Goal: Task Accomplishment & Management: Use online tool/utility

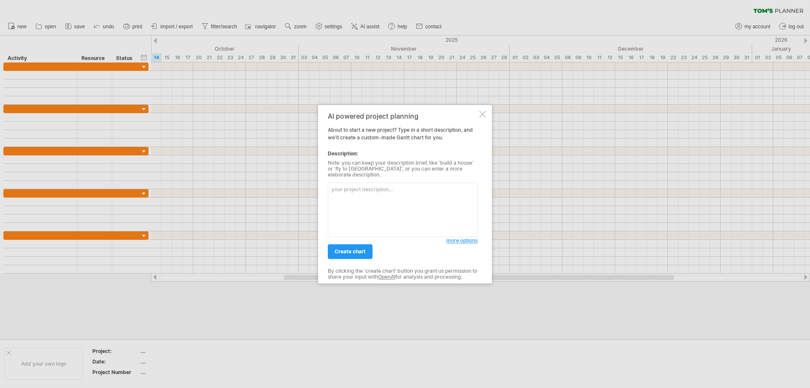
click at [400, 193] on textarea at bounding box center [403, 209] width 150 height 54
click at [359, 252] on link "create chart" at bounding box center [350, 251] width 45 height 15
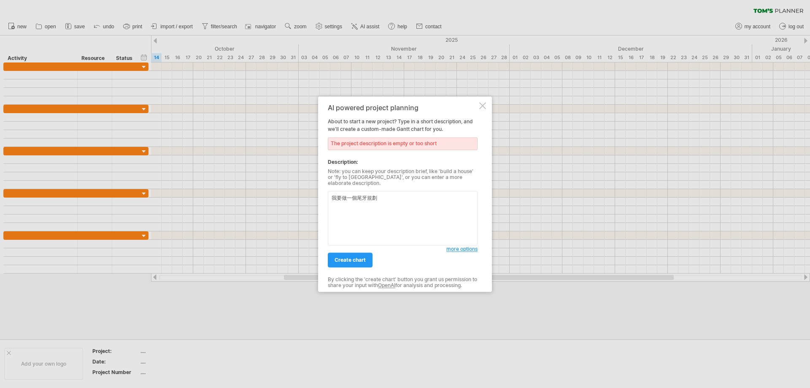
click at [399, 196] on textarea "我要做一個尾牙規劃" at bounding box center [403, 218] width 150 height 54
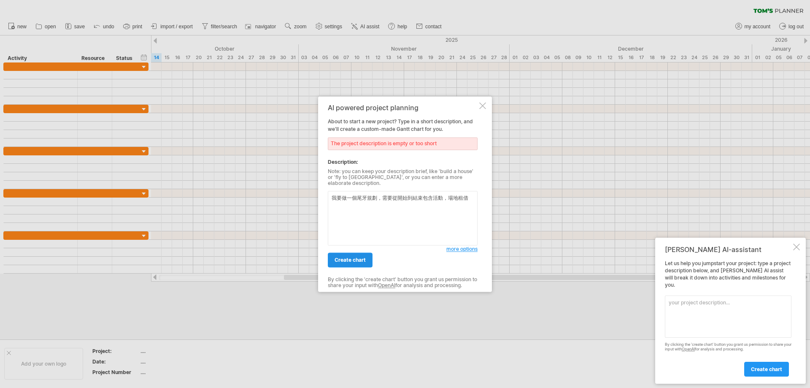
type textarea "我要做一個尾牙規劃，需要從開始到結束包含活動，場地租借"
click at [360, 253] on link "create chart" at bounding box center [350, 259] width 45 height 15
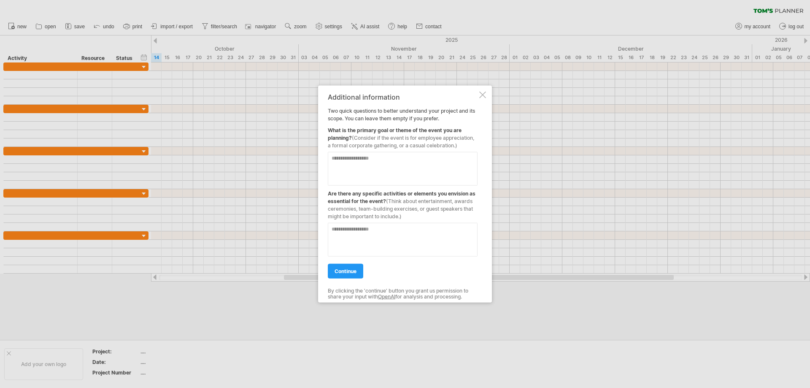
drag, startPoint x: 359, startPoint y: 136, endPoint x: 364, endPoint y: 138, distance: 5.1
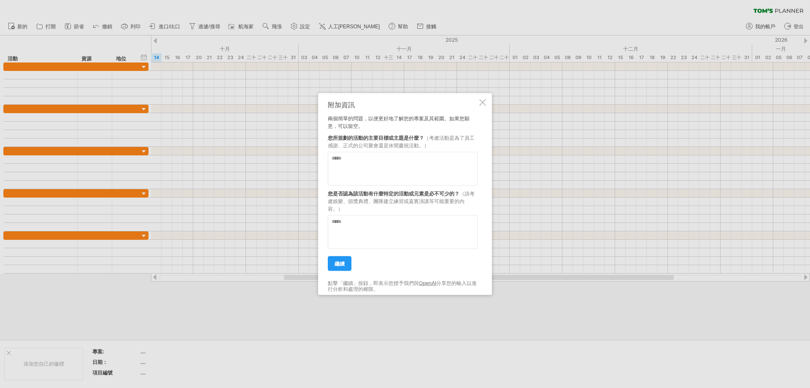
click at [397, 165] on textarea at bounding box center [403, 169] width 150 height 34
type textarea "****"
drag, startPoint x: 333, startPoint y: 201, endPoint x: 352, endPoint y: 201, distance: 18.1
click at [352, 201] on font "（請考慮娛樂、頒獎典禮、團隊建立練習或嘉賓演講等可能重要的內容。）" at bounding box center [401, 201] width 147 height 22
click at [373, 231] on textarea at bounding box center [403, 232] width 150 height 34
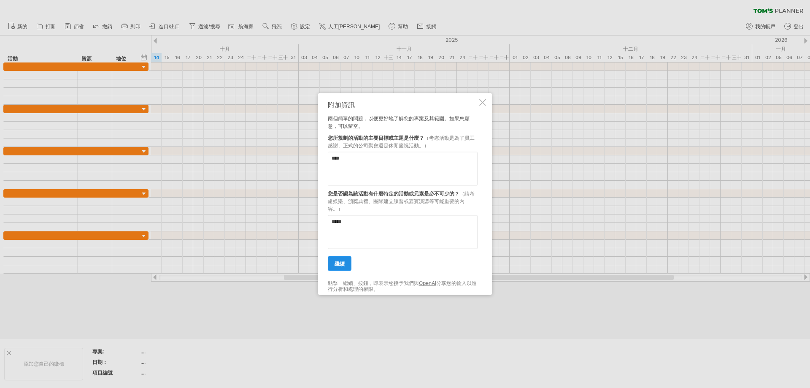
type textarea "*****"
click at [333, 269] on link "繼續" at bounding box center [340, 263] width 24 height 15
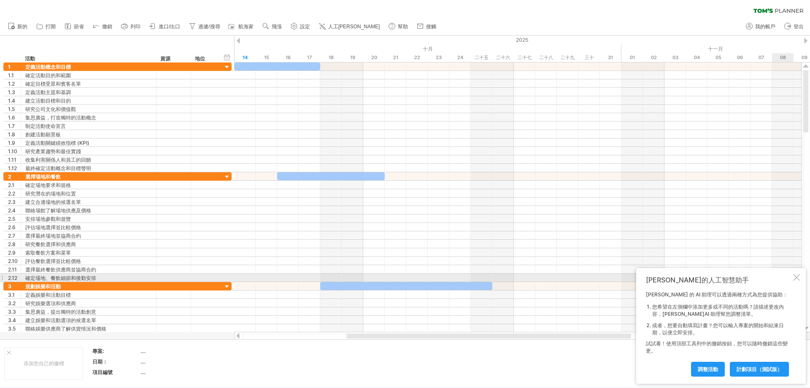
click at [799, 276] on div at bounding box center [796, 277] width 7 height 7
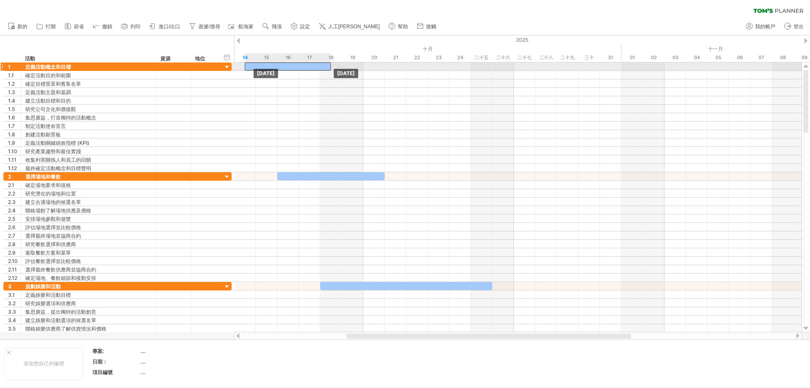
drag, startPoint x: 262, startPoint y: 68, endPoint x: 270, endPoint y: 67, distance: 8.0
click at [270, 67] on div at bounding box center [288, 66] width 86 height 8
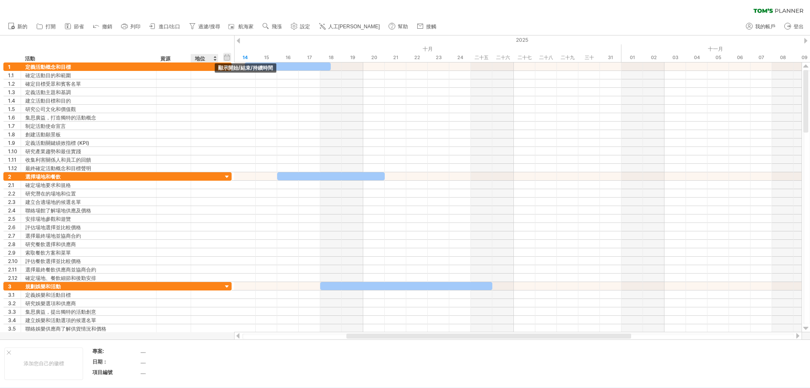
click at [225, 57] on div "隱藏開始/結束/持續時間 顯示開始/結束/持續時間" at bounding box center [227, 57] width 8 height 9
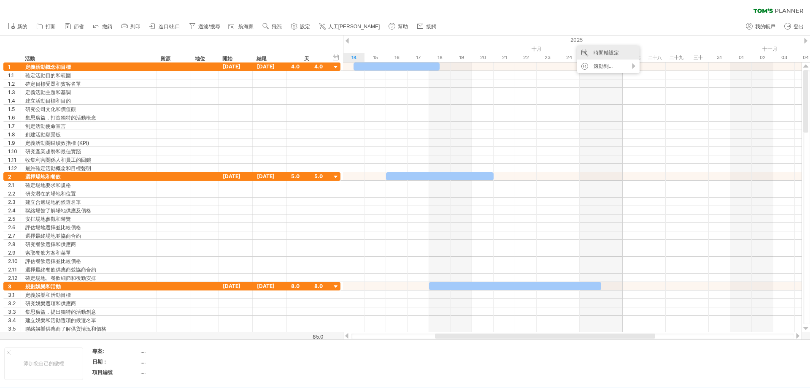
click at [607, 55] on font "時間軸設定" at bounding box center [606, 52] width 25 height 6
select select "*"
select select "**"
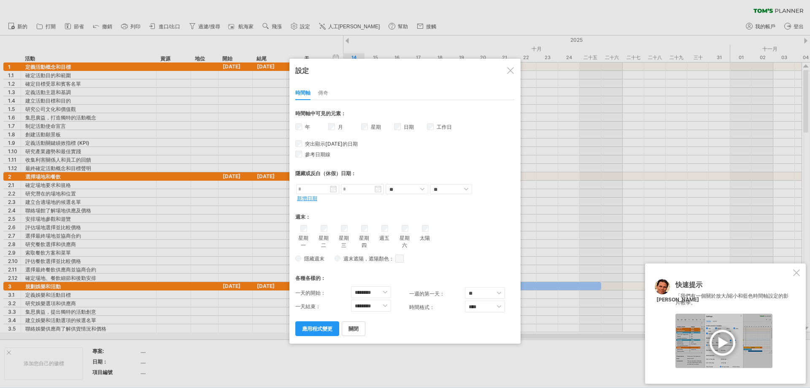
click at [546, 105] on div at bounding box center [405, 194] width 810 height 388
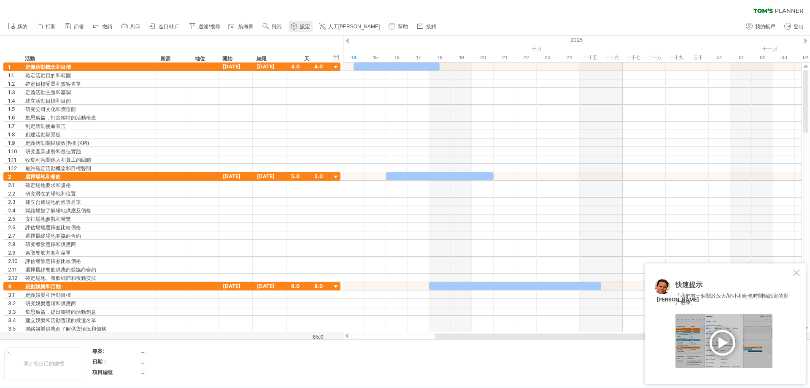
click at [302, 28] on font "設定" at bounding box center [305, 27] width 10 height 6
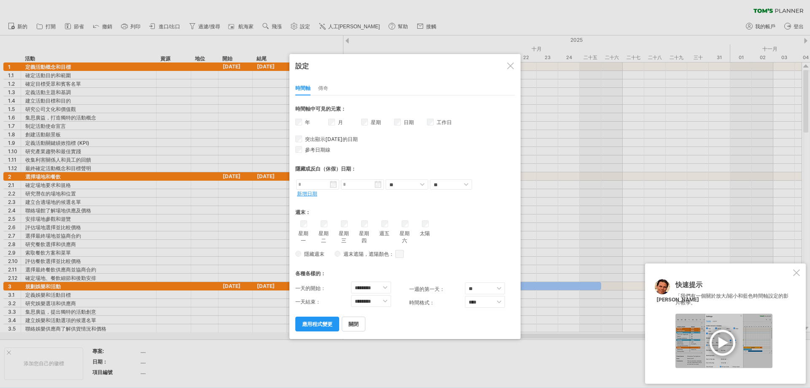
click at [512, 67] on div at bounding box center [510, 65] width 7 height 7
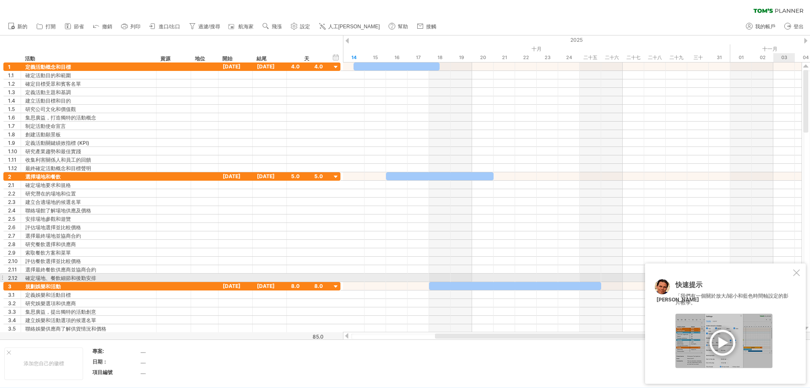
click at [798, 274] on div at bounding box center [796, 272] width 7 height 7
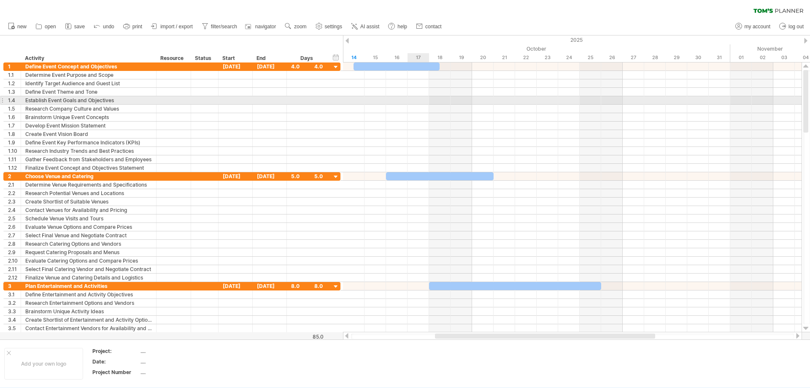
drag, startPoint x: 414, startPoint y: 97, endPoint x: 511, endPoint y: 71, distance: 100.8
click at [414, 97] on div at bounding box center [572, 100] width 459 height 8
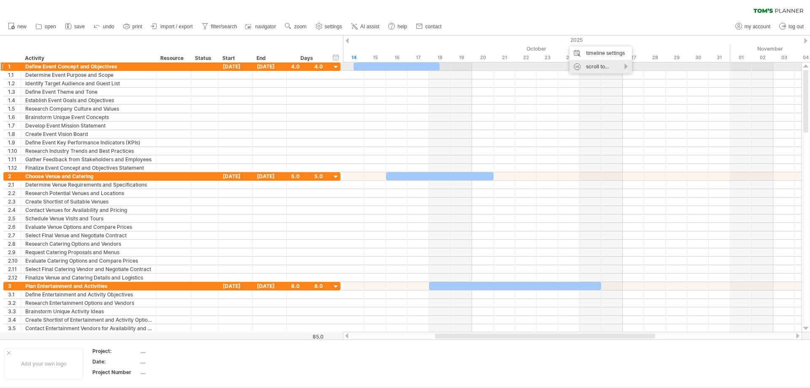
click at [608, 65] on div "scroll to..." at bounding box center [601, 67] width 62 height 14
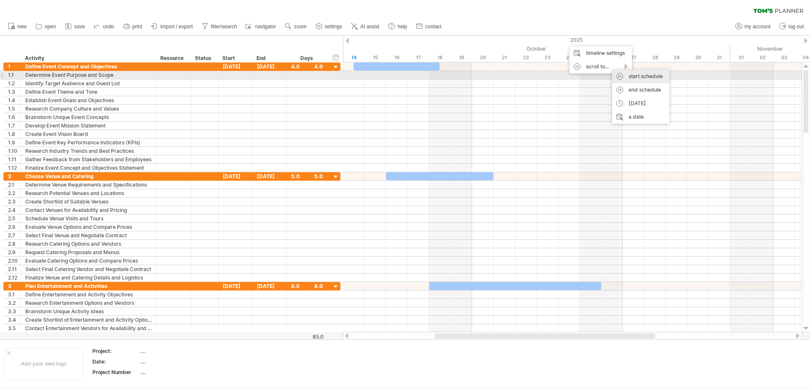
click at [633, 79] on div "start schedule" at bounding box center [640, 77] width 57 height 14
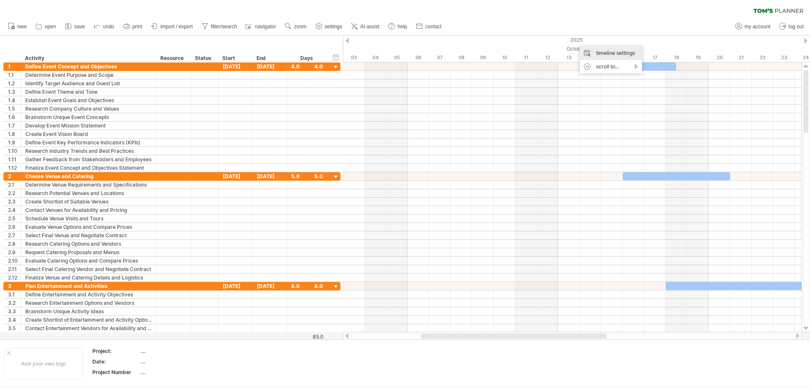
click at [602, 55] on div "timeline settings" at bounding box center [611, 53] width 62 height 14
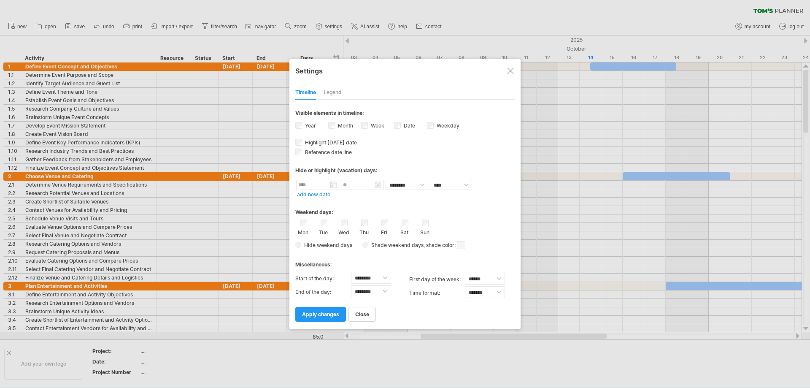
click at [336, 94] on div "Legend" at bounding box center [333, 93] width 18 height 14
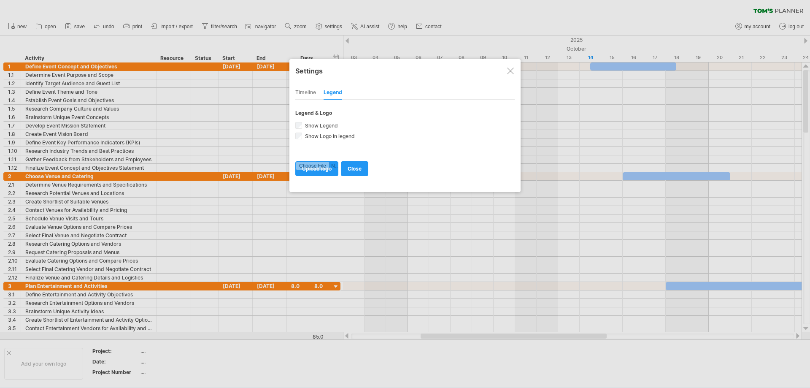
click at [311, 93] on div "Timeline" at bounding box center [305, 93] width 21 height 14
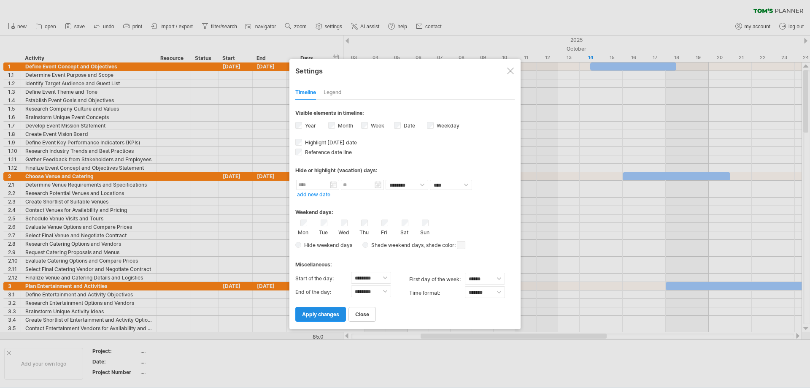
click at [328, 313] on span "apply changes" at bounding box center [320, 314] width 37 height 6
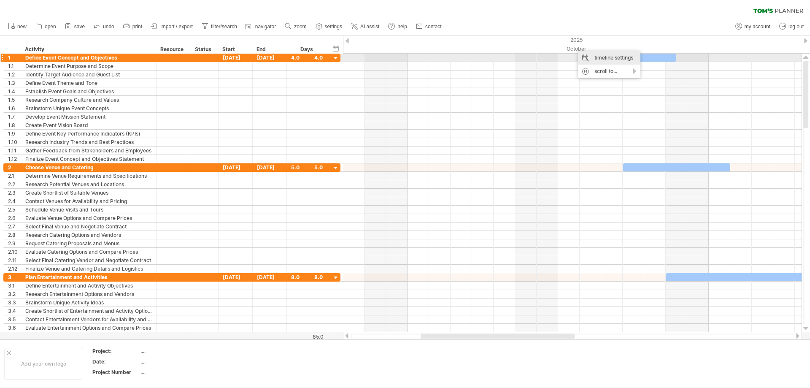
click at [601, 58] on div "timeline settings" at bounding box center [609, 58] width 62 height 14
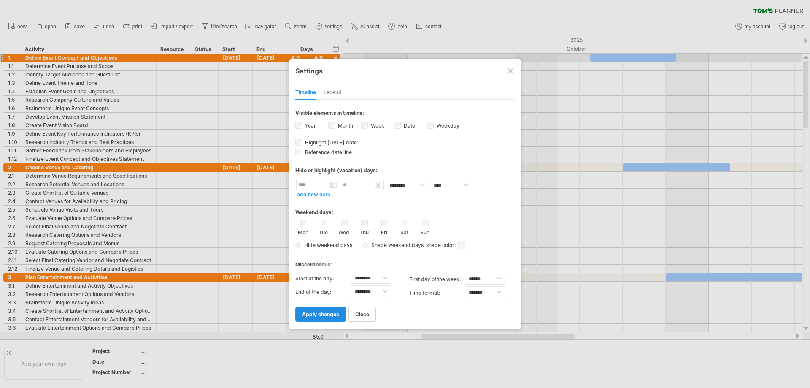
click at [324, 316] on span "apply changes" at bounding box center [320, 314] width 37 height 6
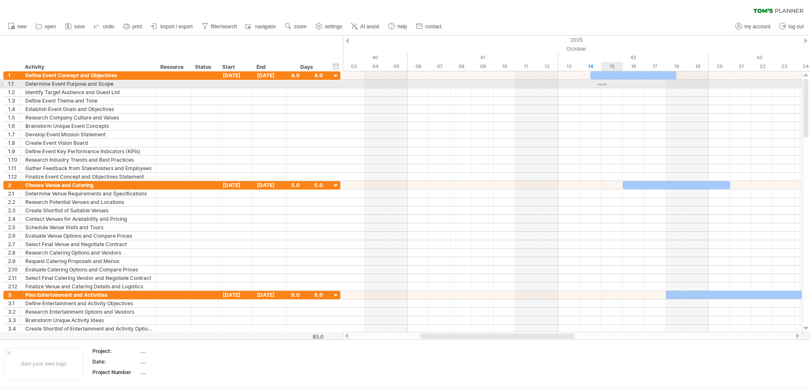
drag, startPoint x: 598, startPoint y: 85, endPoint x: 616, endPoint y: 85, distance: 18.2
click at [616, 85] on div at bounding box center [572, 84] width 459 height 8
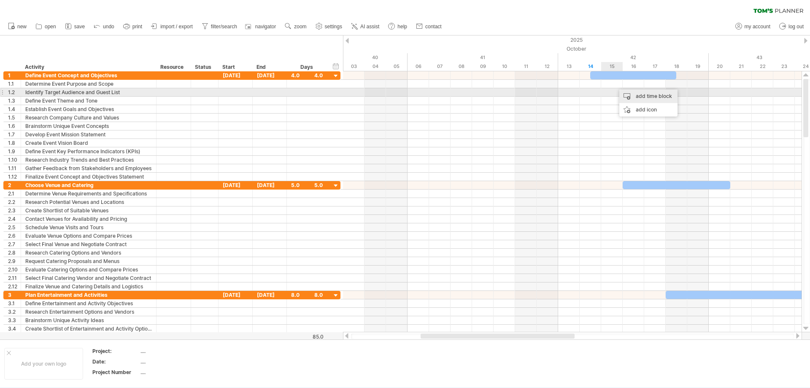
click at [630, 94] on div "add time block" at bounding box center [649, 96] width 58 height 14
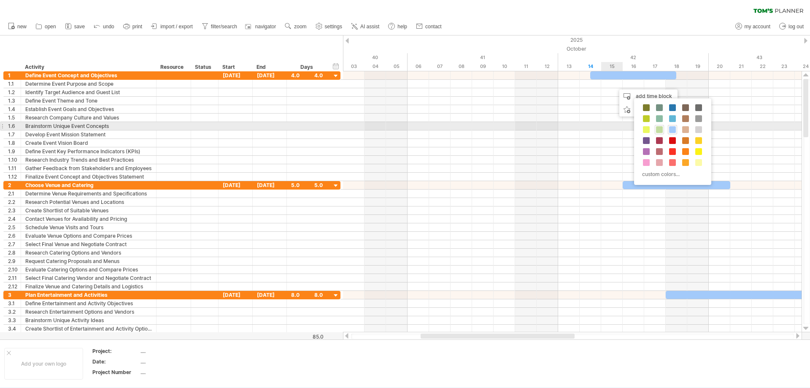
click at [661, 130] on span at bounding box center [659, 129] width 7 height 7
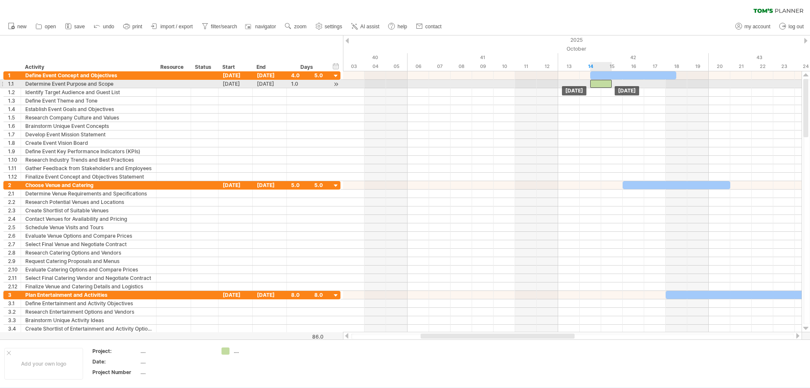
drag, startPoint x: 620, startPoint y: 86, endPoint x: 602, endPoint y: 86, distance: 17.7
click at [602, 86] on div at bounding box center [601, 84] width 22 height 8
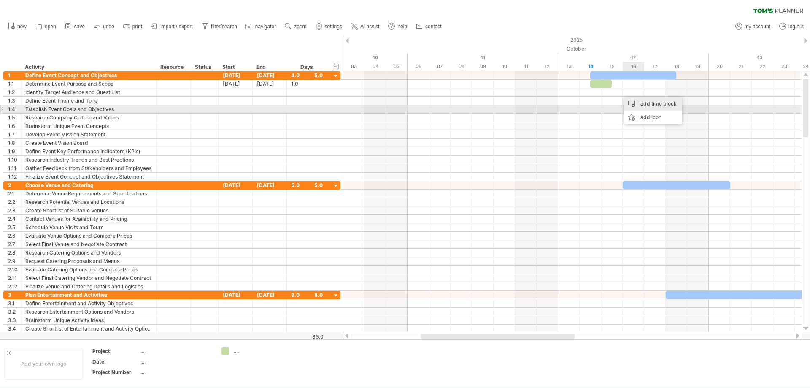
click at [643, 107] on div "add time block" at bounding box center [653, 104] width 58 height 14
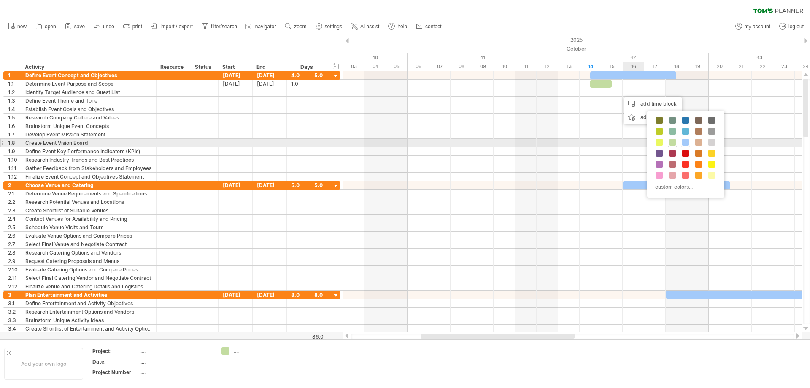
click at [671, 142] on span at bounding box center [672, 142] width 7 height 7
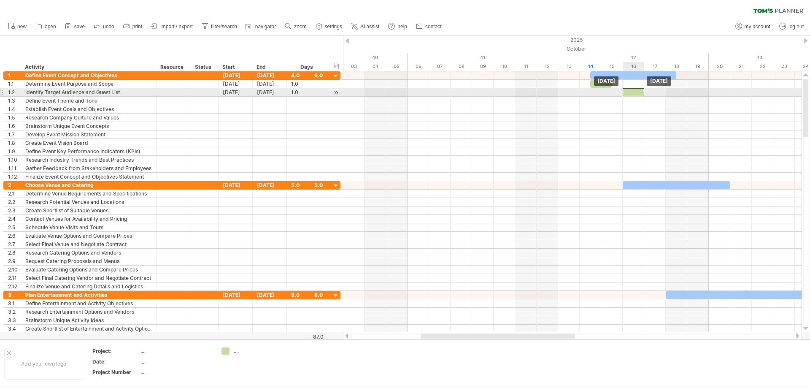
click at [636, 94] on div at bounding box center [634, 92] width 22 height 8
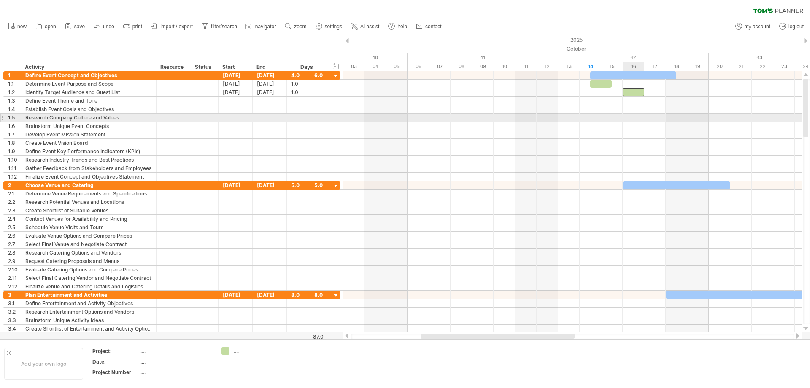
click at [635, 122] on div at bounding box center [572, 126] width 459 height 8
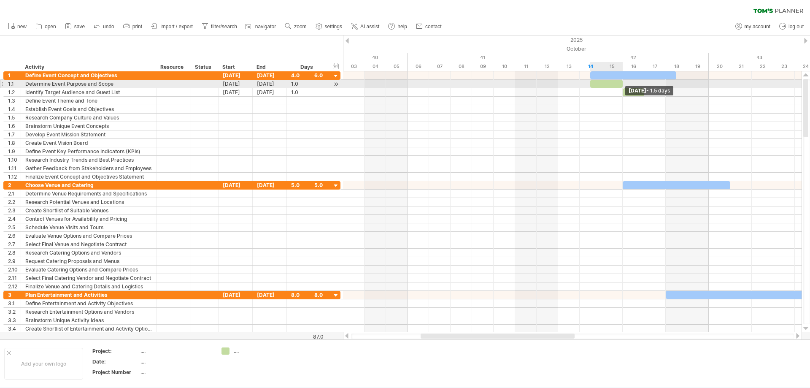
drag, startPoint x: 612, startPoint y: 83, endPoint x: 620, endPoint y: 83, distance: 8.0
click at [620, 83] on div at bounding box center [606, 84] width 32 height 8
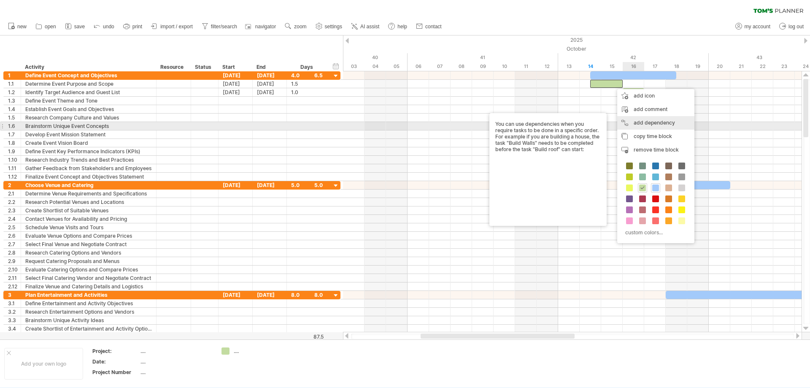
click at [654, 125] on div "add dependency You can use dependencies when you require tasks to be done in a …" at bounding box center [655, 123] width 77 height 14
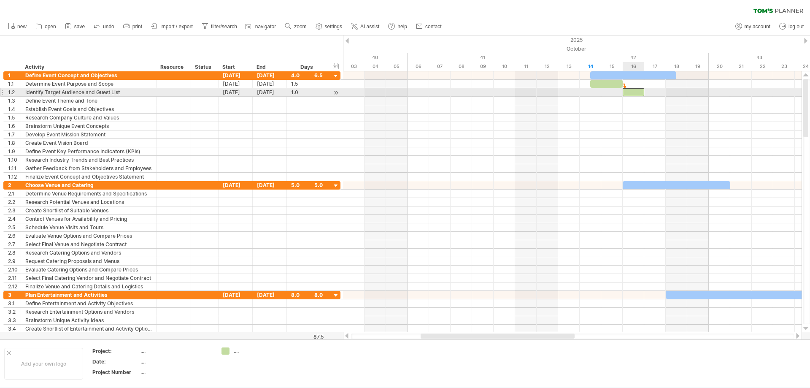
click at [627, 93] on div at bounding box center [634, 92] width 22 height 8
drag, startPoint x: 635, startPoint y: 93, endPoint x: 652, endPoint y: 93, distance: 16.5
click at [652, 93] on div at bounding box center [645, 92] width 22 height 8
drag, startPoint x: 652, startPoint y: 93, endPoint x: 641, endPoint y: 92, distance: 11.0
click at [641, 92] on div at bounding box center [645, 92] width 22 height 8
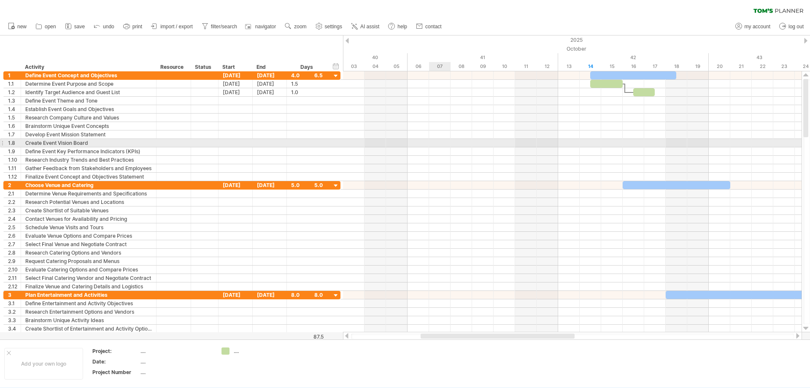
click at [438, 144] on div at bounding box center [572, 143] width 459 height 8
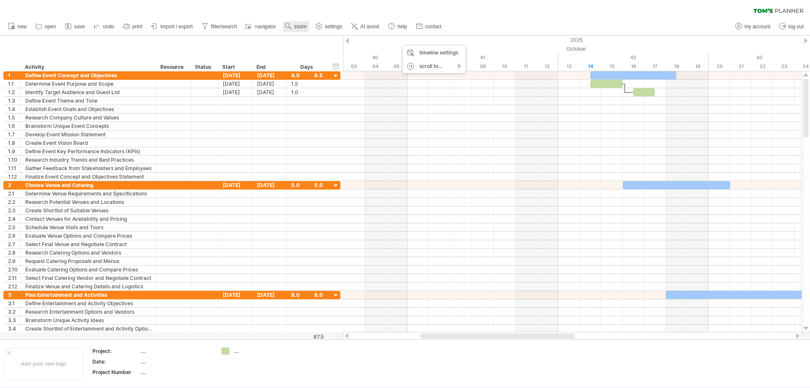
click at [296, 27] on span "zoom" at bounding box center [300, 27] width 12 height 6
click at [322, 54] on div "Week" at bounding box center [324, 51] width 47 height 14
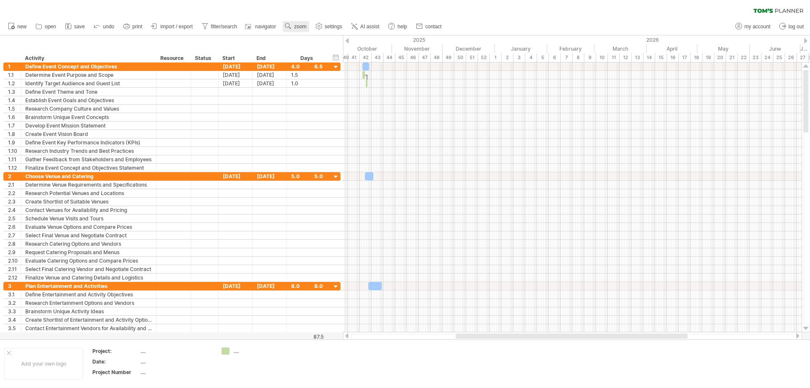
click at [301, 27] on span "zoom" at bounding box center [300, 27] width 12 height 6
click at [322, 36] on div "Month" at bounding box center [329, 38] width 47 height 14
click at [298, 25] on span "zoom" at bounding box center [300, 27] width 12 height 6
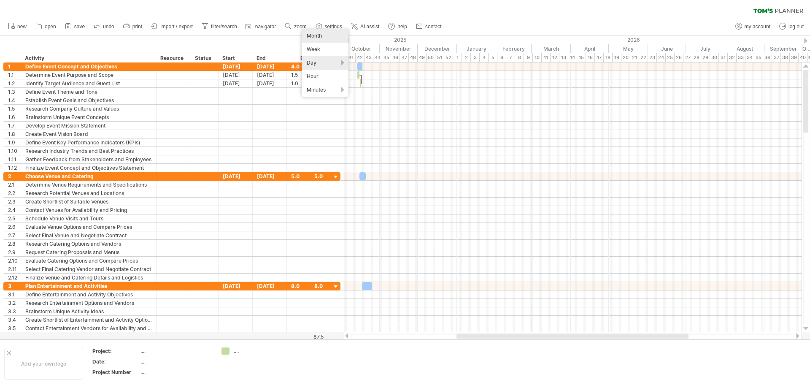
click at [325, 62] on div "Day" at bounding box center [325, 63] width 47 height 14
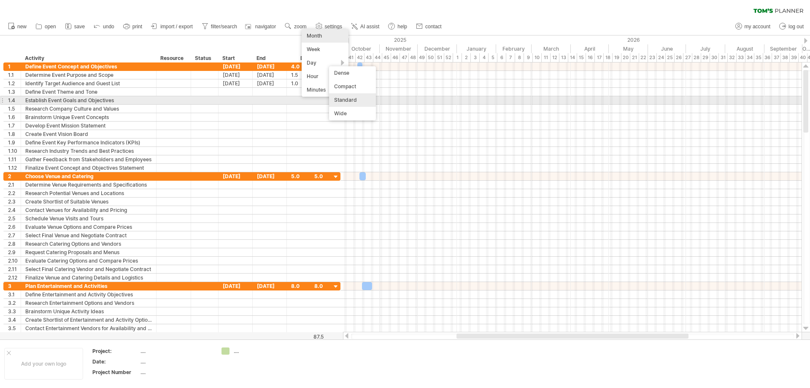
click at [350, 99] on div "Standard" at bounding box center [352, 100] width 47 height 14
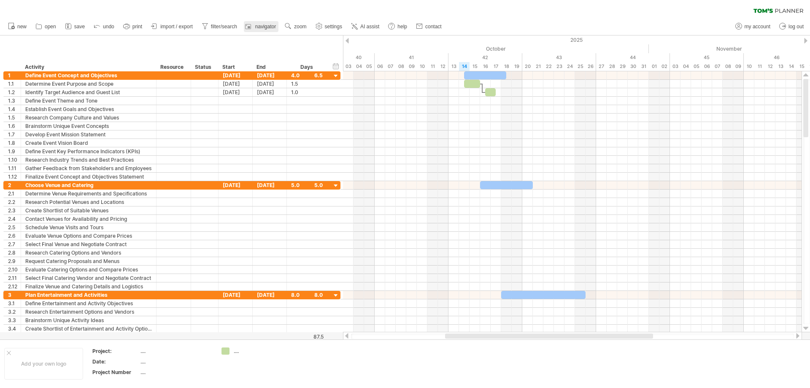
click at [269, 24] on span "navigator" at bounding box center [265, 27] width 21 height 6
click at [317, 24] on use at bounding box center [319, 26] width 8 height 8
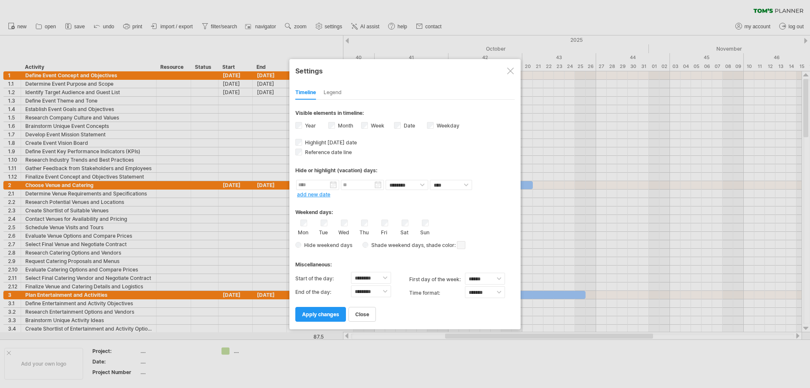
click at [300, 27] on div at bounding box center [405, 194] width 810 height 388
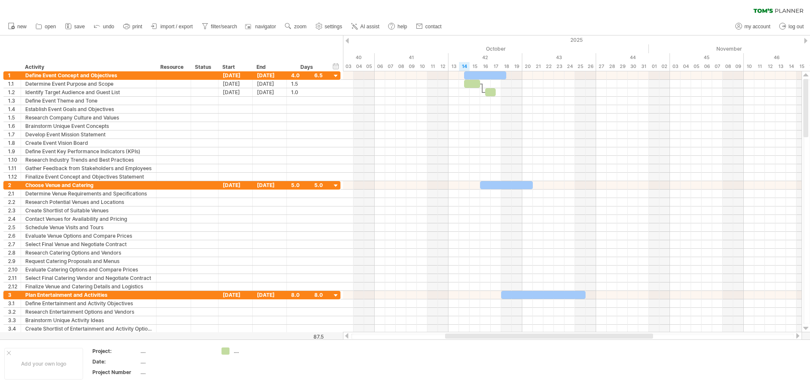
click at [300, 27] on span "zoom" at bounding box center [300, 27] width 12 height 6
click at [332, 64] on div "Day" at bounding box center [327, 65] width 47 height 14
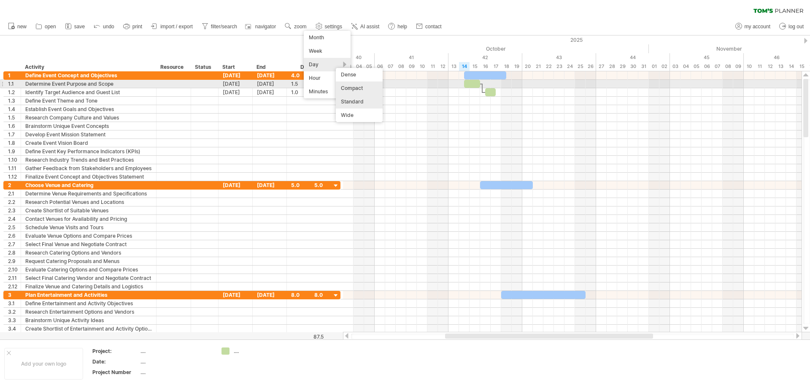
click at [356, 87] on div "Compact" at bounding box center [359, 88] width 47 height 14
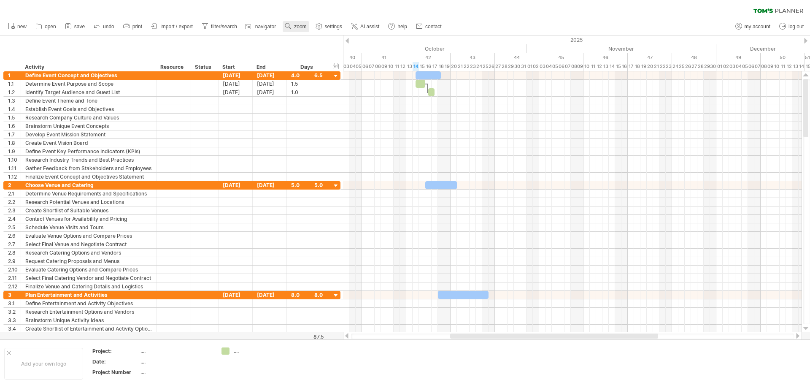
click at [299, 28] on span "zoom" at bounding box center [300, 27] width 12 height 6
click at [331, 62] on div "Day" at bounding box center [326, 66] width 47 height 14
click at [358, 73] on div "Dense" at bounding box center [359, 74] width 47 height 14
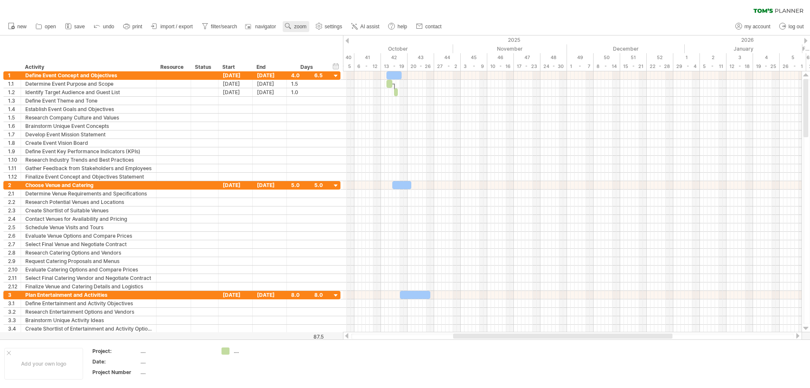
click at [302, 25] on span "zoom" at bounding box center [300, 27] width 12 height 6
click at [335, 63] on div "Day" at bounding box center [329, 63] width 47 height 14
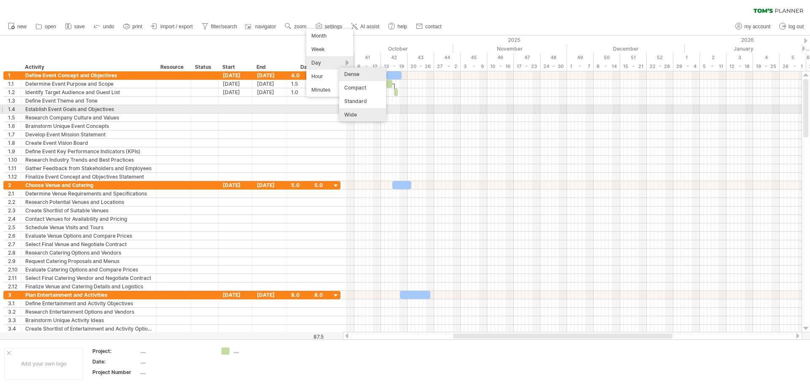
click at [364, 113] on div "Wide" at bounding box center [362, 115] width 47 height 14
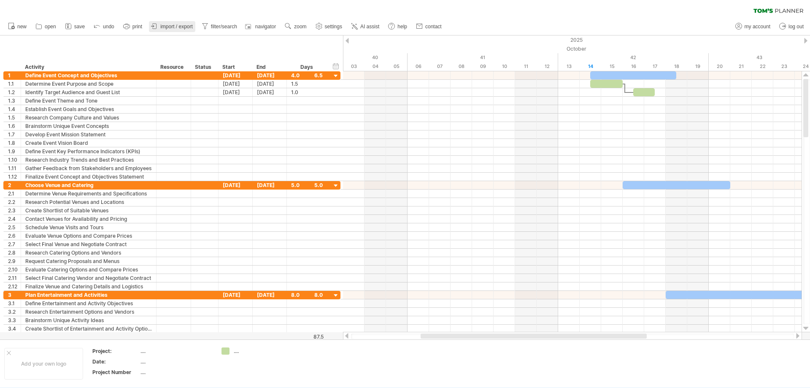
click at [181, 26] on span "import / export" at bounding box center [176, 27] width 32 height 6
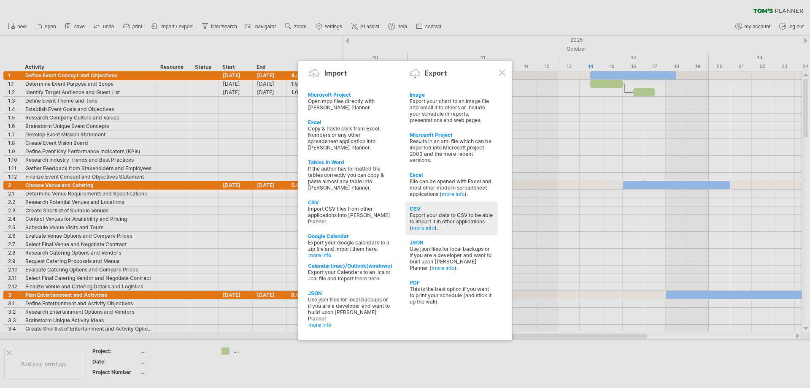
click at [416, 210] on div "CSV" at bounding box center [452, 209] width 84 height 6
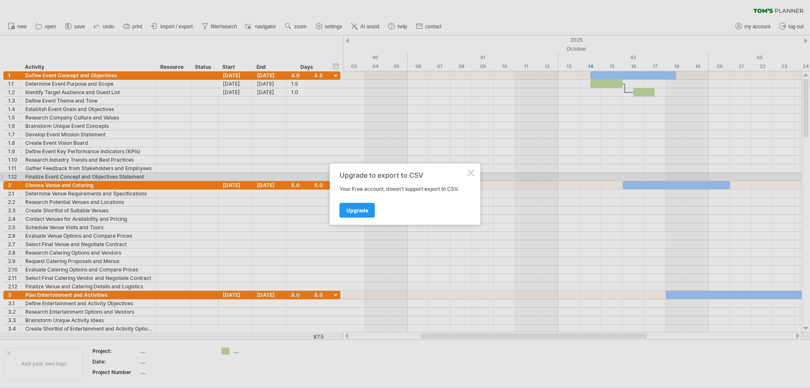
click at [471, 174] on div at bounding box center [471, 172] width 7 height 7
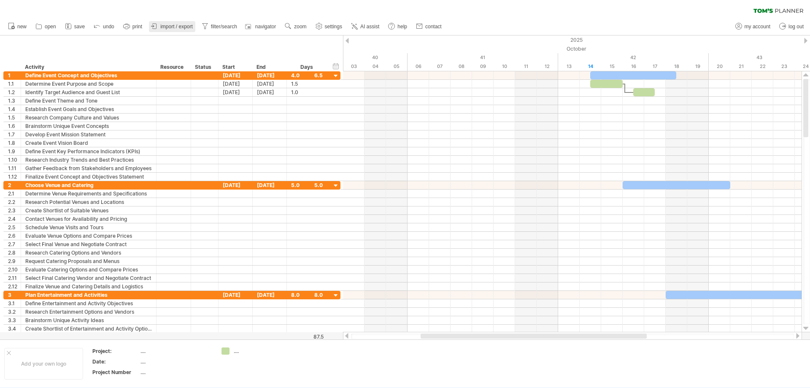
click at [165, 26] on span "import / export" at bounding box center [176, 27] width 32 height 6
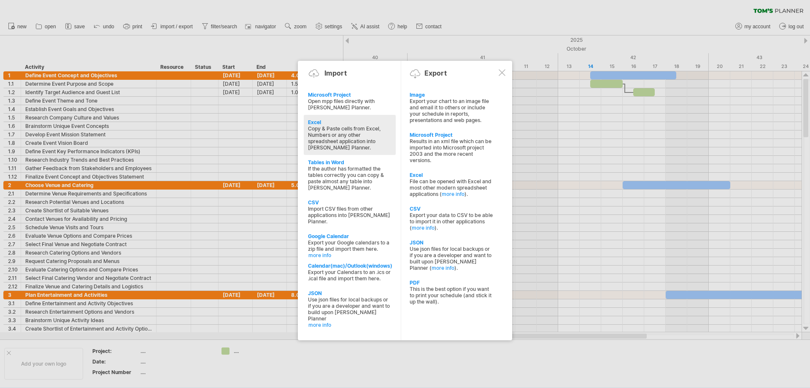
click at [317, 124] on div "Excel" at bounding box center [350, 122] width 84 height 6
type textarea "**********"
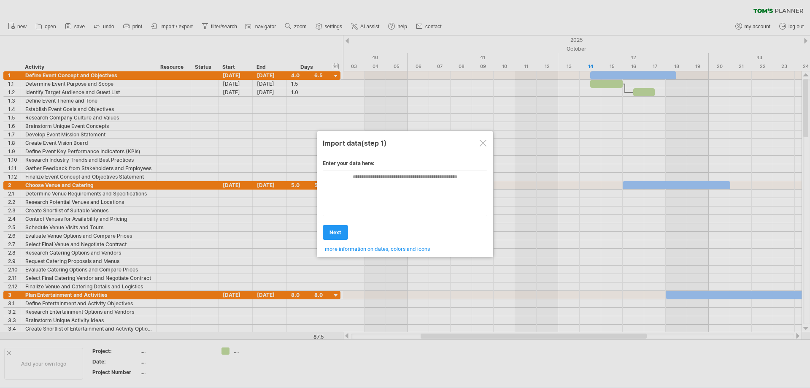
click at [481, 143] on div at bounding box center [483, 143] width 7 height 7
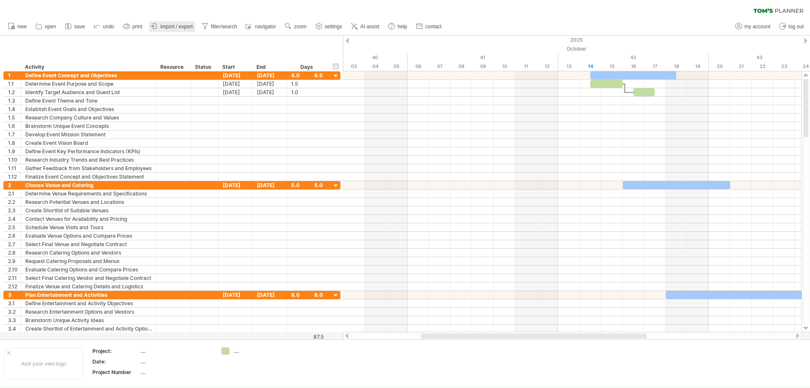
click at [182, 25] on span "import / export" at bounding box center [176, 27] width 32 height 6
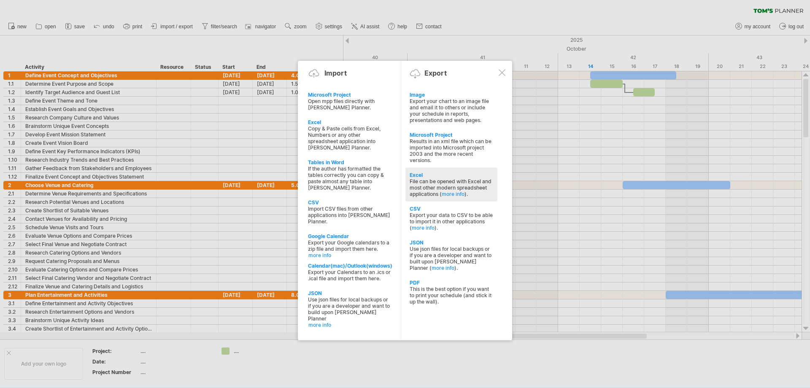
click at [415, 175] on div "Excel" at bounding box center [452, 175] width 84 height 6
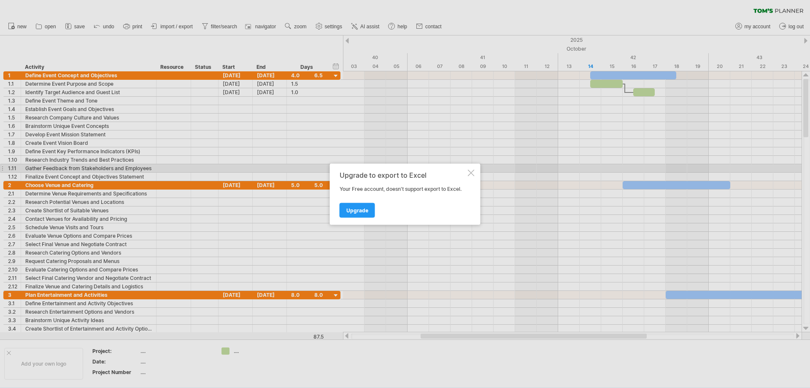
click at [470, 172] on div at bounding box center [471, 172] width 7 height 7
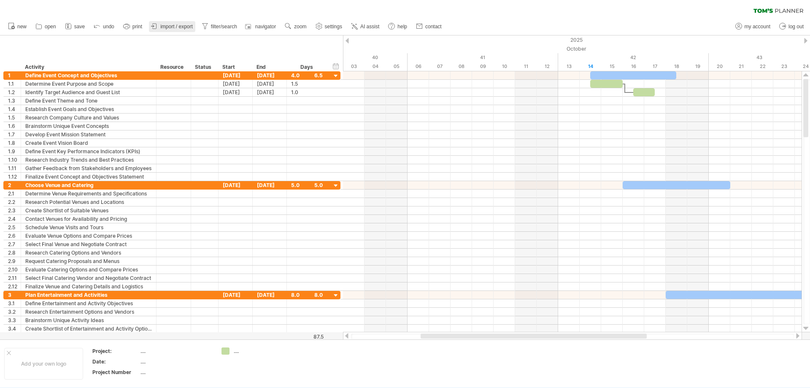
click at [176, 27] on span "import / export" at bounding box center [176, 27] width 32 height 6
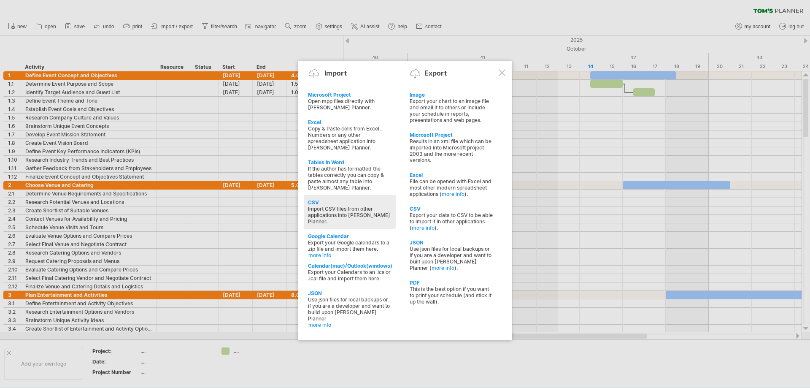
click at [564, 144] on div at bounding box center [405, 194] width 810 height 388
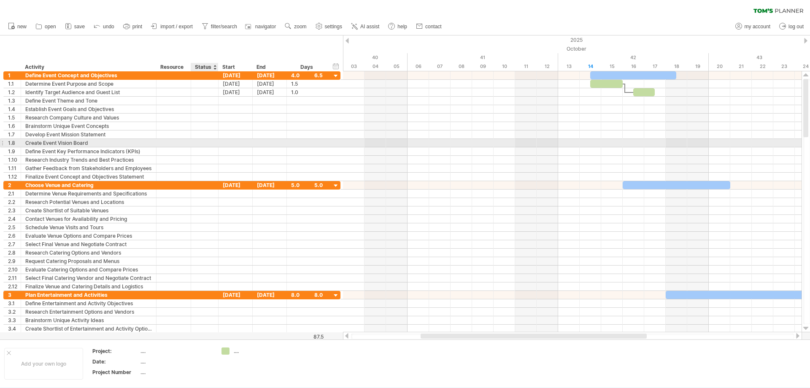
drag, startPoint x: 16, startPoint y: 68, endPoint x: 217, endPoint y: 143, distance: 213.7
click at [217, 143] on div "Trying to reach [DOMAIN_NAME] Connected again... 0% clear filter new 1" at bounding box center [405, 194] width 810 height 388
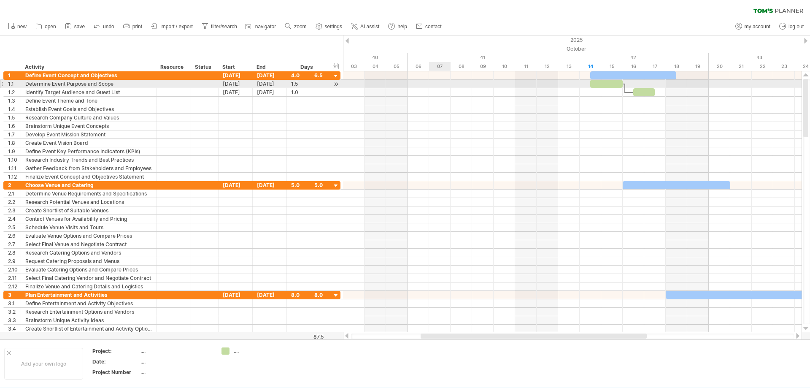
drag, startPoint x: 443, startPoint y: 87, endPoint x: 433, endPoint y: 92, distance: 11.7
click at [443, 87] on div at bounding box center [572, 84] width 459 height 8
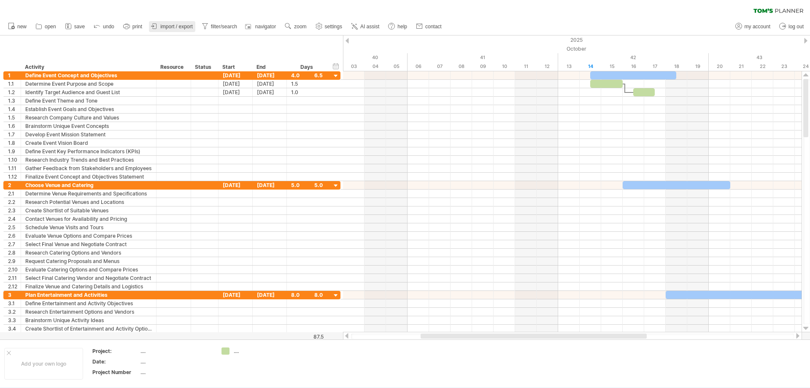
click at [169, 24] on span "import / export" at bounding box center [176, 27] width 32 height 6
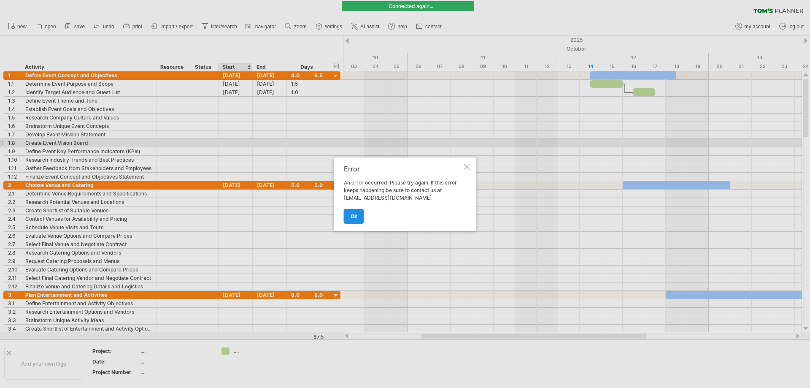
click at [357, 214] on link "ok" at bounding box center [354, 216] width 20 height 15
